Goal: Task Accomplishment & Management: Use online tool/utility

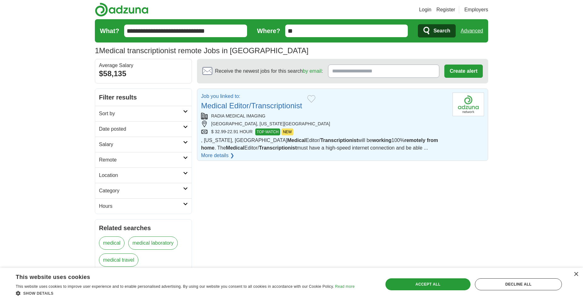
drag, startPoint x: 0, startPoint y: 0, endPoint x: 258, endPoint y: 104, distance: 277.9
click at [258, 104] on link "Medical Editor/Transcriptionist" at bounding box center [251, 105] width 101 height 9
click at [258, 105] on link "Medical Editor/Transcriptionist" at bounding box center [251, 105] width 101 height 9
